Goal: Book appointment/travel/reservation

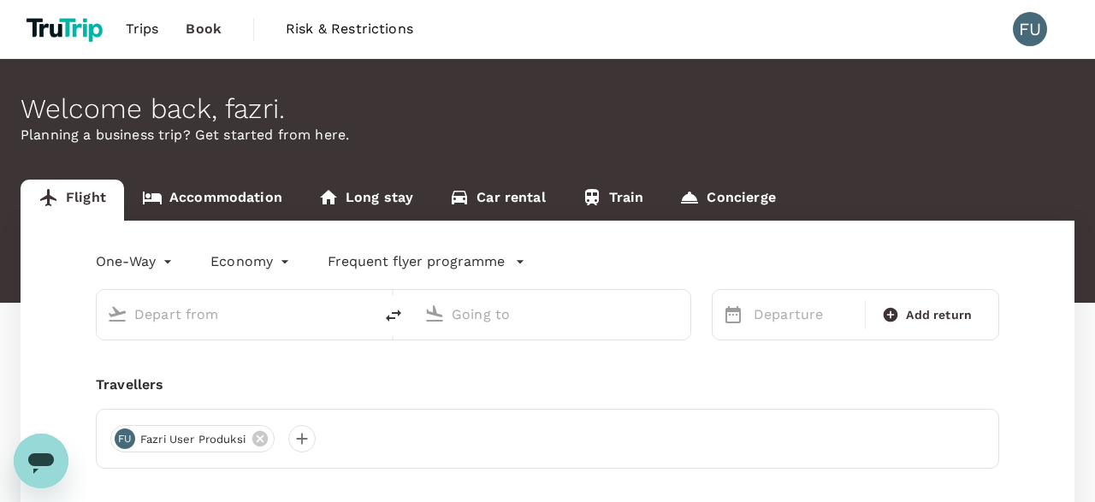
click at [731, 182] on link "Concierge" at bounding box center [727, 200] width 132 height 41
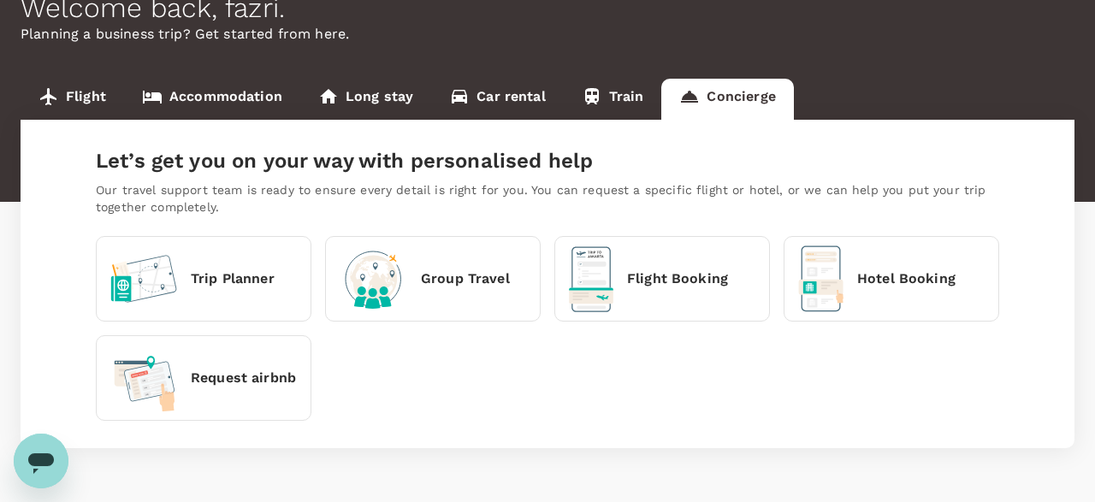
scroll to position [153, 0]
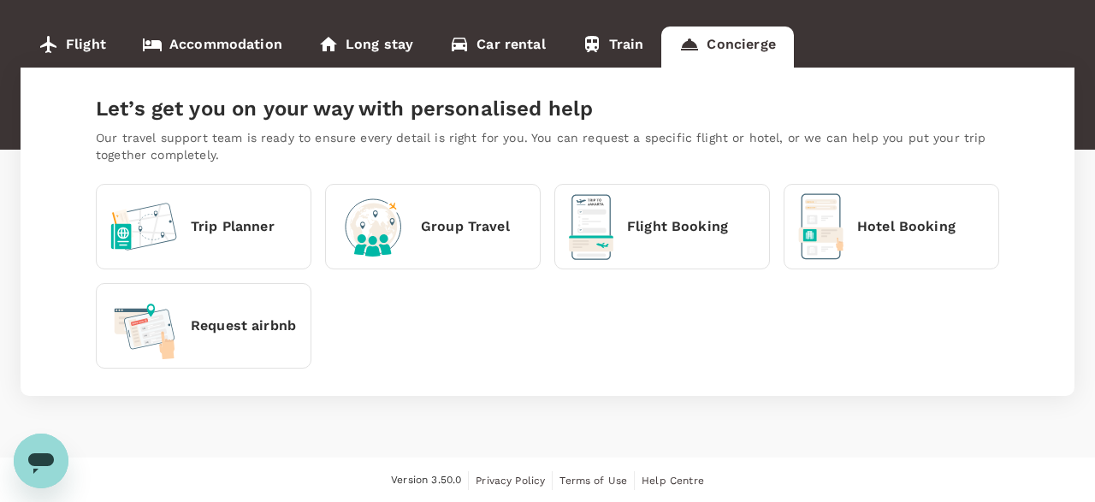
click at [696, 253] on div "Flight Booking" at bounding box center [648, 227] width 159 height 66
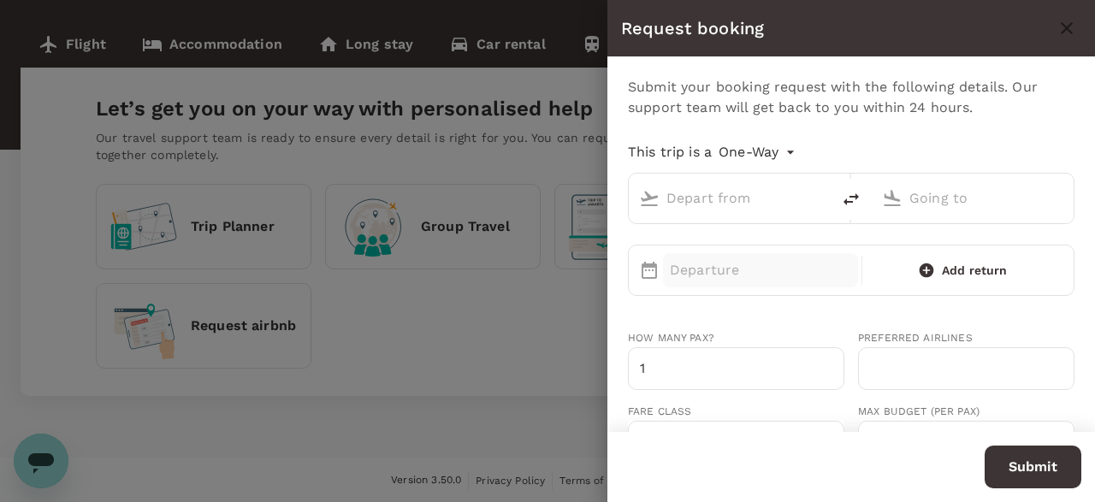
type input "roundtrip"
type input "0"
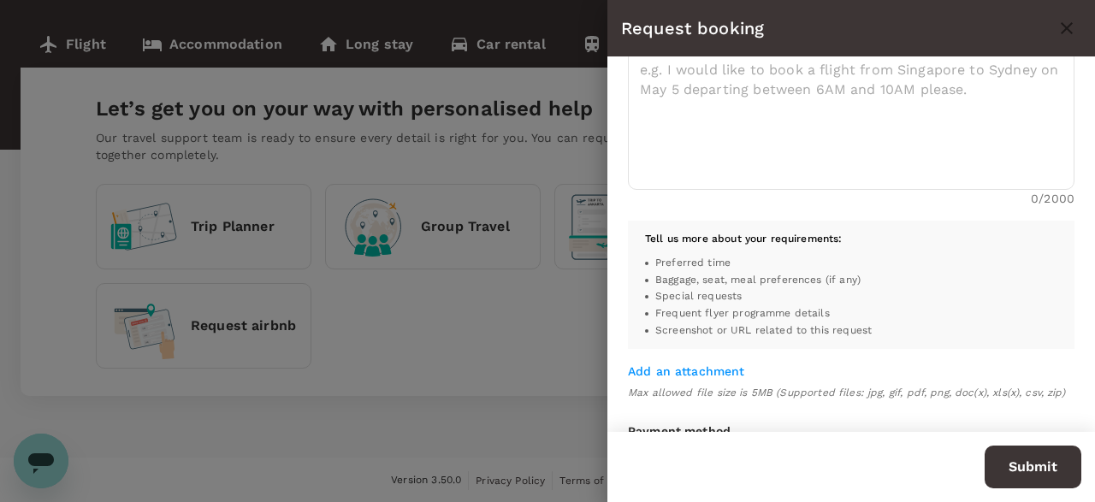
scroll to position [685, 0]
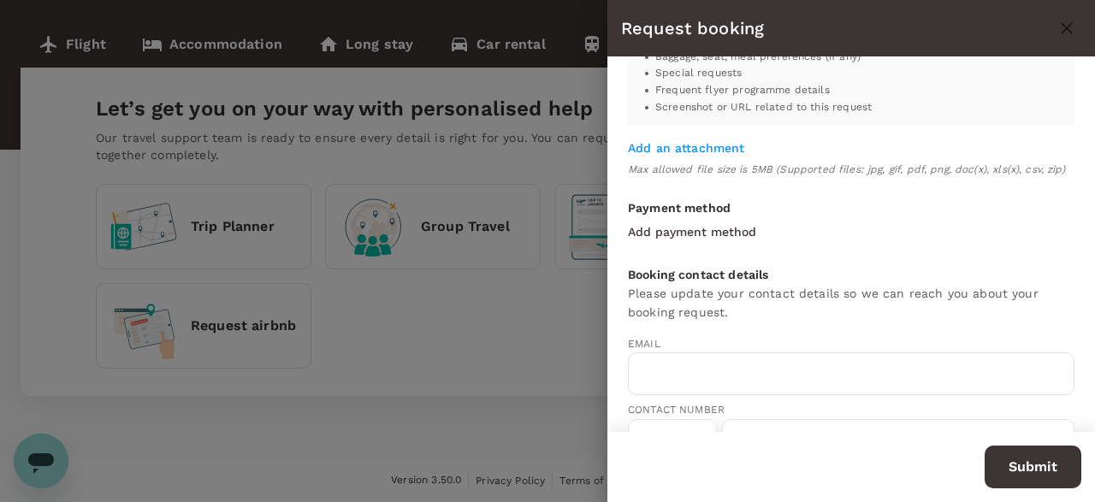
type input "[EMAIL_ADDRESS][DOMAIN_NAME]"
click at [698, 146] on span "Add an attachment" at bounding box center [686, 148] width 117 height 14
click at [0, 0] on input "Add an attachment" at bounding box center [0, 0] width 0 height 0
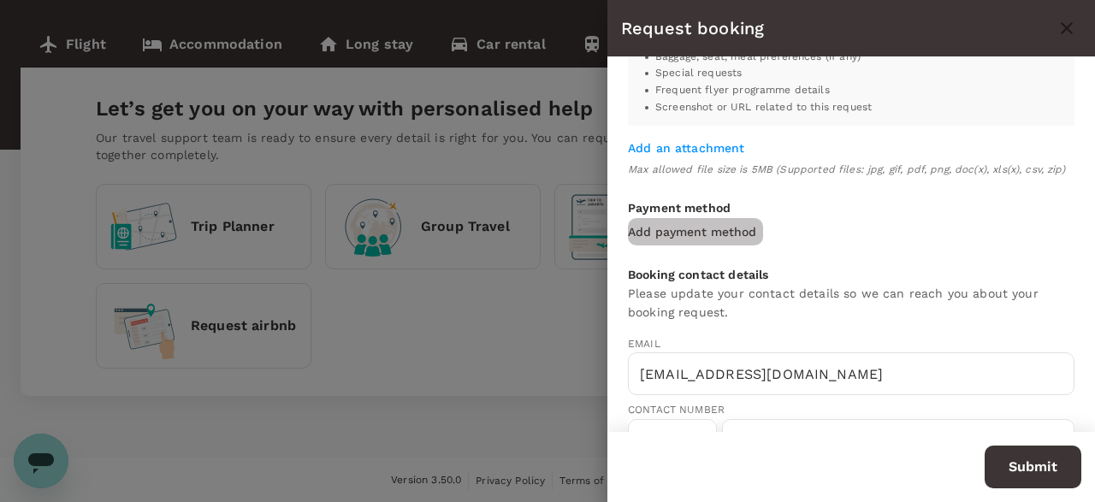
click at [702, 228] on p "Add payment method" at bounding box center [692, 231] width 128 height 17
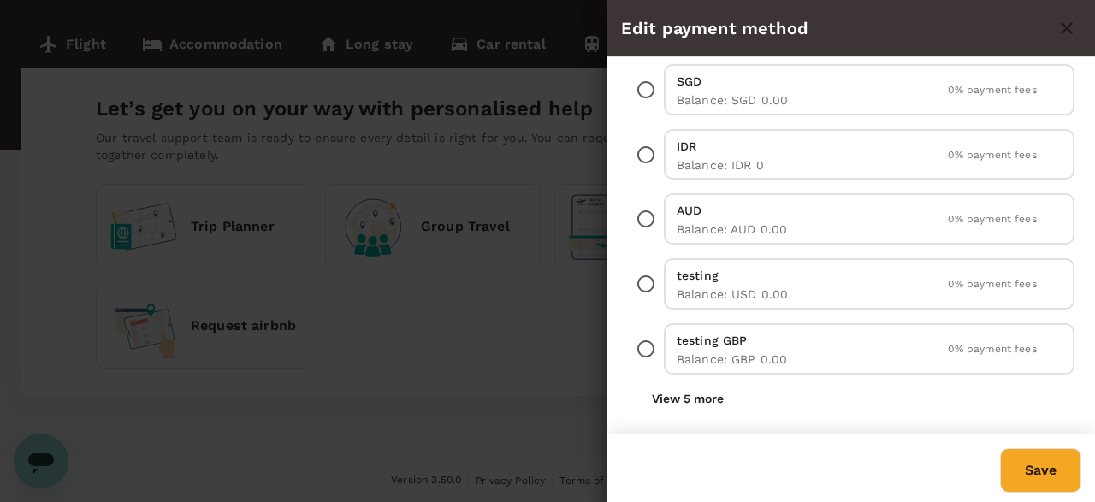
scroll to position [0, 0]
